Goal: Information Seeking & Learning: Find contact information

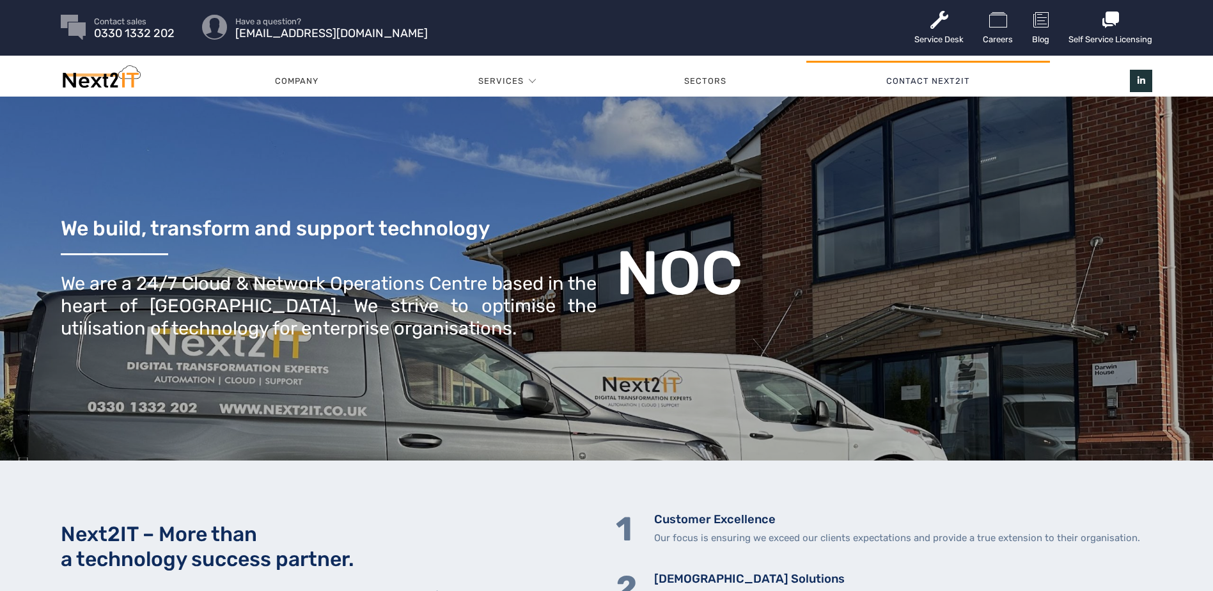
click at [928, 82] on link "Contact Next2IT" at bounding box center [928, 81] width 244 height 38
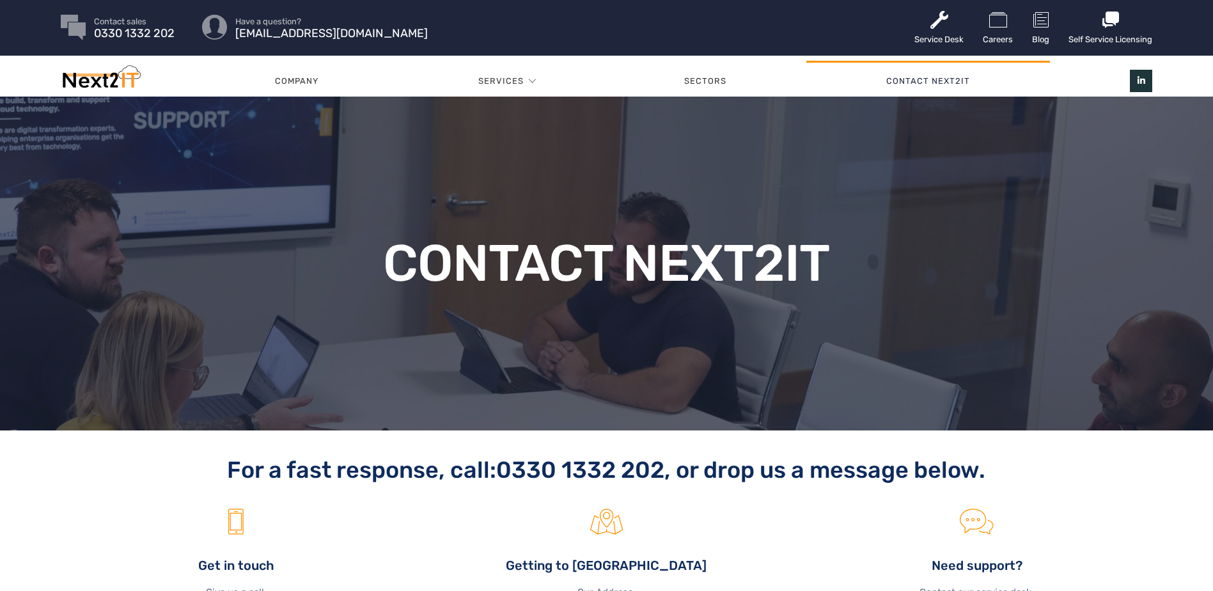
scroll to position [320, 0]
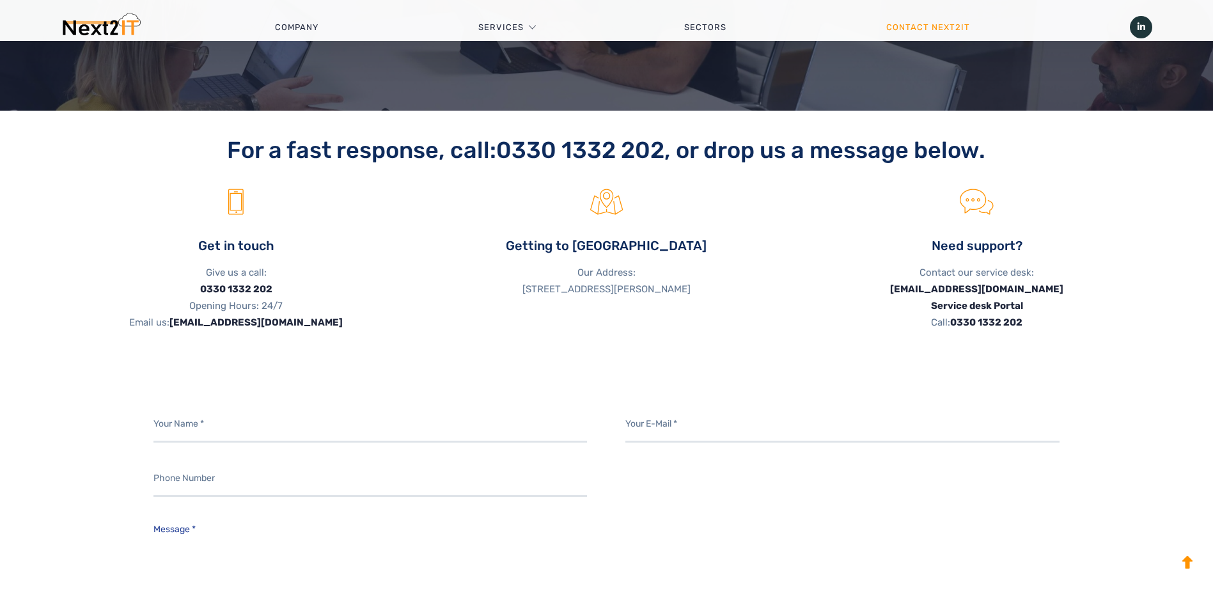
drag, startPoint x: 642, startPoint y: 306, endPoint x: 475, endPoint y: 290, distance: 167.6
click at [475, 290] on p "Our Address: [STREET_ADDRESS][PERSON_NAME]" at bounding box center [606, 280] width 351 height 33
copy p "[STREET_ADDRESS][PERSON_NAME]"
click at [732, 346] on div "For a fast response, call: [PHONE_NUMBER] , or drop us a message below. Get in …" at bounding box center [606, 255] width 1091 height 239
drag, startPoint x: 1034, startPoint y: 320, endPoint x: 922, endPoint y: 292, distance: 114.7
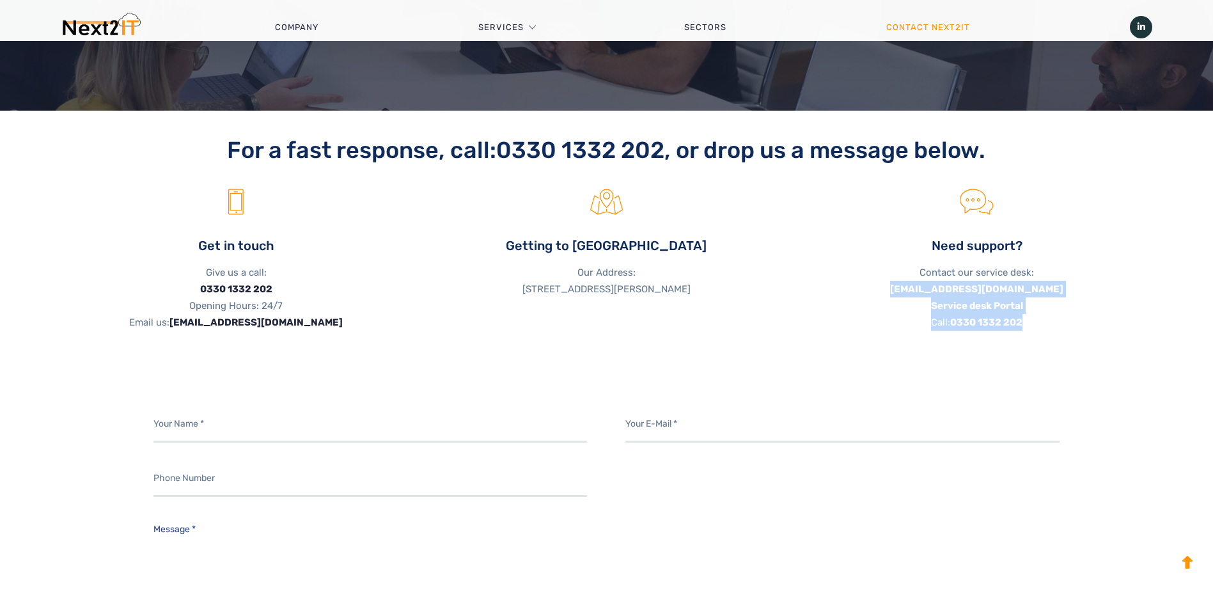
click at [922, 292] on p "Contact our service desk: [EMAIL_ADDRESS][DOMAIN_NAME] Service desk Portal Call…" at bounding box center [976, 297] width 351 height 66
copy p "[EMAIL_ADDRESS][DOMAIN_NAME] Service desk Portal Call: [PHONE_NUMBER]"
